Goal: Find specific page/section: Find specific page/section

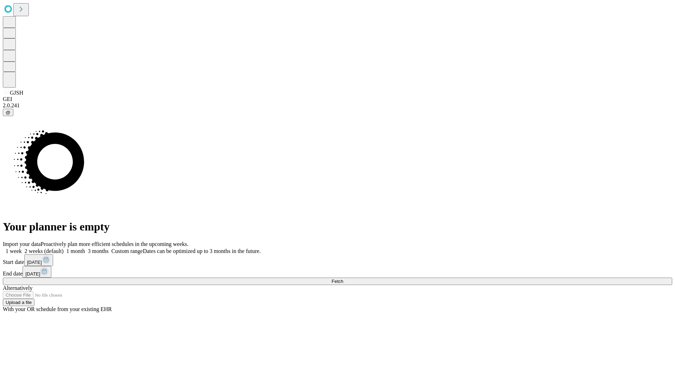
click at [343, 278] on span "Fetch" at bounding box center [338, 280] width 12 height 5
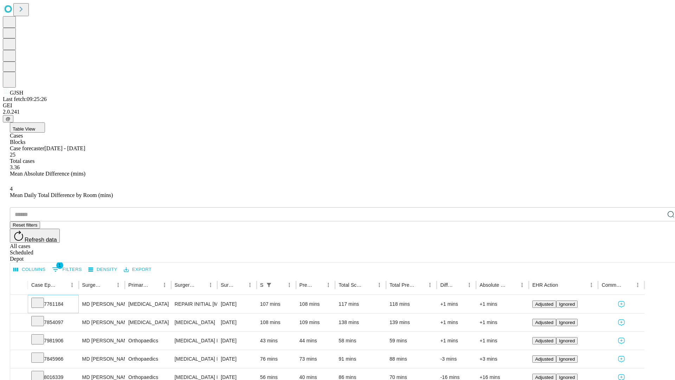
click at [41, 298] on icon at bounding box center [37, 301] width 7 height 7
